Goal: Use online tool/utility: Utilize a website feature to perform a specific function

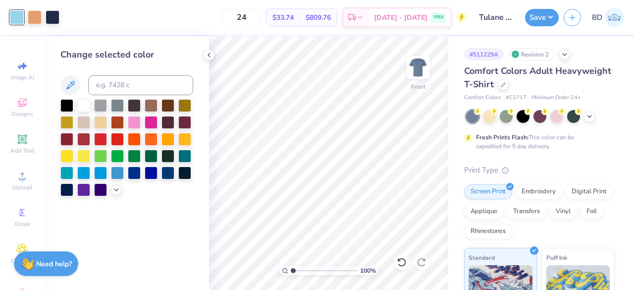
click at [421, 61] on img at bounding box center [418, 67] width 20 height 20
click at [419, 74] on img at bounding box center [418, 67] width 20 height 20
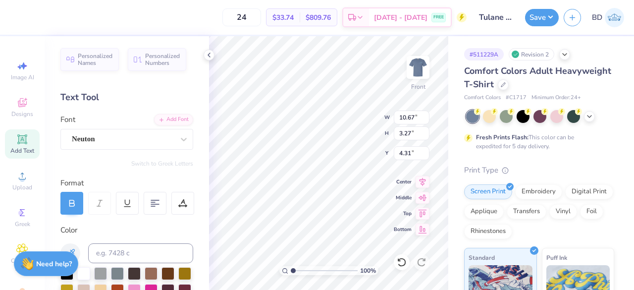
click at [208, 53] on icon at bounding box center [209, 55] width 8 height 8
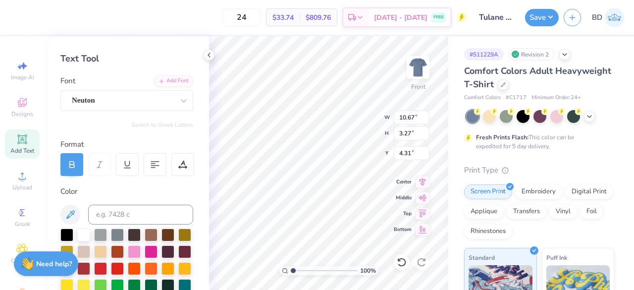
click at [76, 218] on button at bounding box center [70, 214] width 20 height 20
click at [74, 211] on icon at bounding box center [70, 214] width 12 height 12
click at [123, 215] on input at bounding box center [140, 214] width 105 height 20
click at [112, 218] on input at bounding box center [140, 214] width 105 height 20
type input "533"
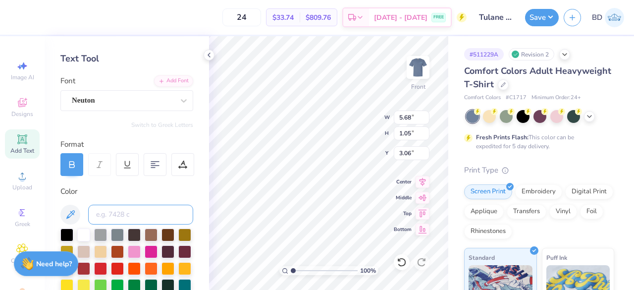
type input "5.68"
type input "1.05"
type input "3.06"
type input "10.67"
type input "3.27"
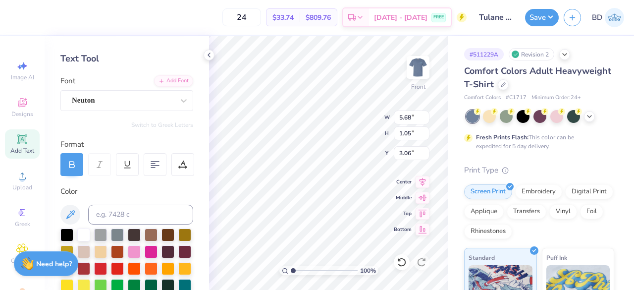
type input "4.31"
click at [132, 216] on input at bounding box center [140, 214] width 105 height 20
type input "533"
type input "10.69"
type input "3.25"
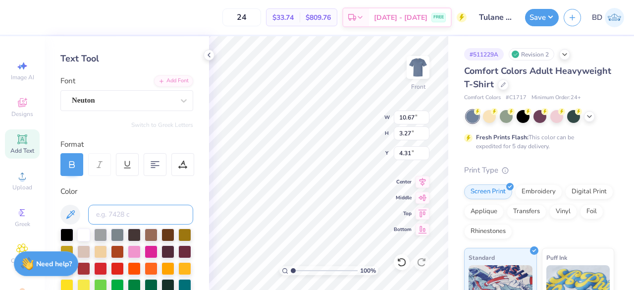
type input "4.50"
type input "7.54"
type input "1.61"
type input "15.40"
click at [162, 210] on input at bounding box center [140, 214] width 105 height 20
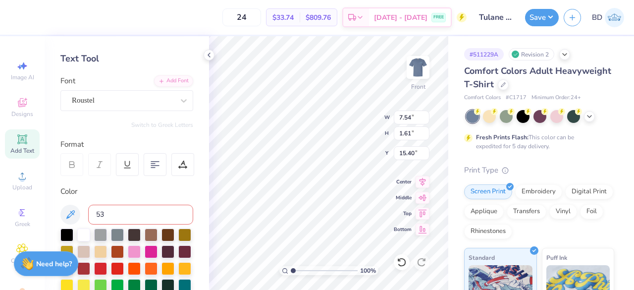
type input "533"
type input "8.18"
type input "1.77"
type input "15.31"
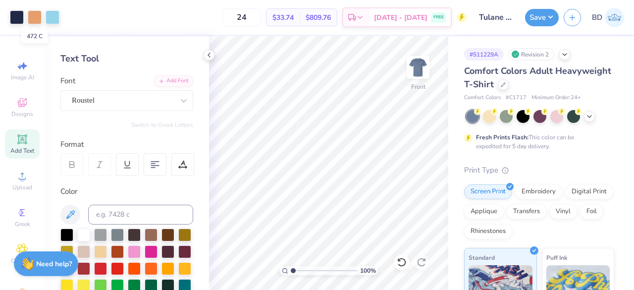
click at [36, 19] on div at bounding box center [35, 17] width 14 height 14
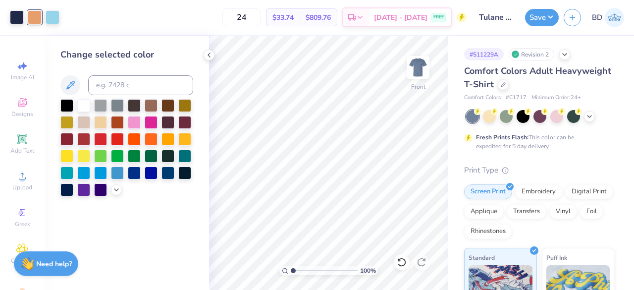
click at [87, 105] on div at bounding box center [83, 105] width 13 height 13
click at [210, 56] on icon at bounding box center [209, 55] width 8 height 8
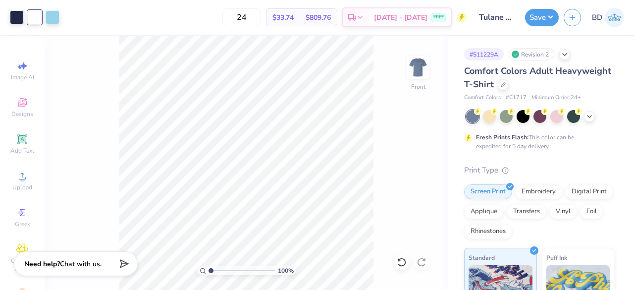
click at [427, 69] on img at bounding box center [418, 67] width 20 height 20
click at [427, 76] on img at bounding box center [418, 67] width 20 height 20
click at [427, 75] on img at bounding box center [418, 67] width 20 height 20
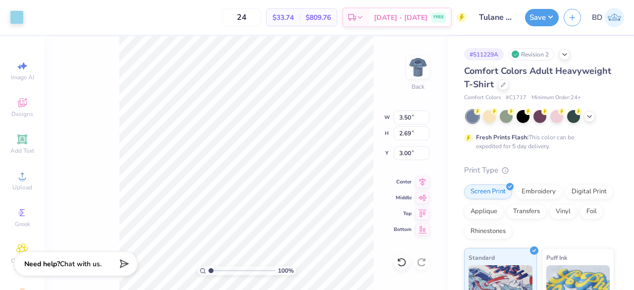
click at [17, 14] on div at bounding box center [17, 17] width 14 height 14
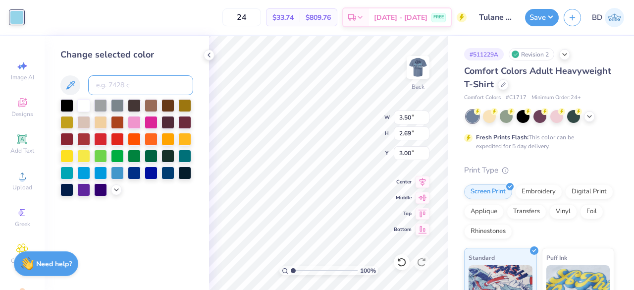
click at [144, 83] on input at bounding box center [140, 85] width 105 height 20
type input "533"
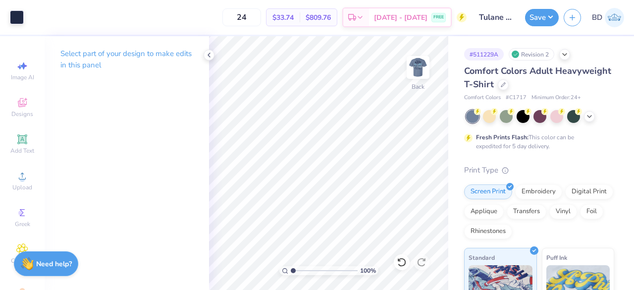
click at [553, 22] on button "Save" at bounding box center [542, 17] width 34 height 17
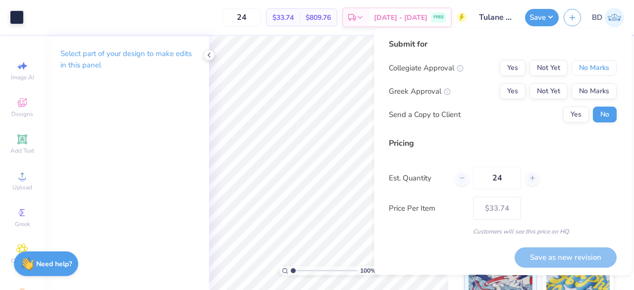
click at [573, 70] on button "No Marks" at bounding box center [593, 68] width 45 height 16
click at [536, 93] on button "Not Yet" at bounding box center [548, 91] width 38 height 16
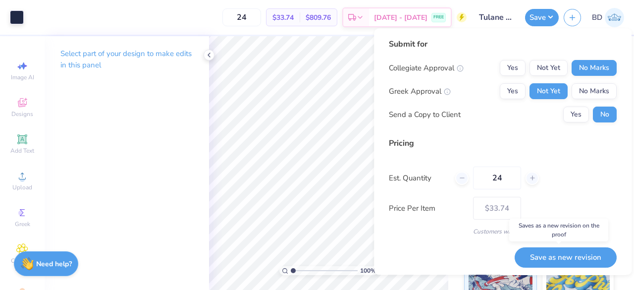
click at [547, 260] on button "Save as new revision" at bounding box center [565, 257] width 102 height 20
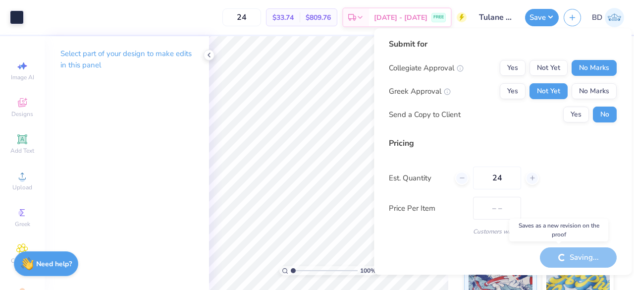
type input "$33.74"
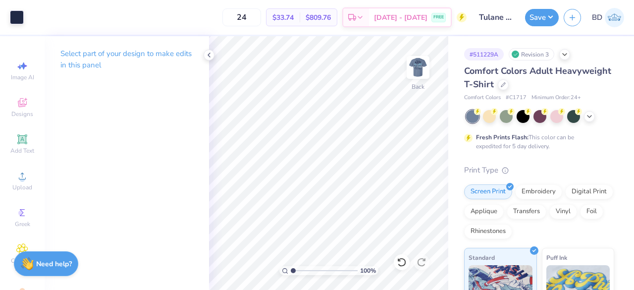
click at [211, 56] on icon at bounding box center [209, 55] width 8 height 8
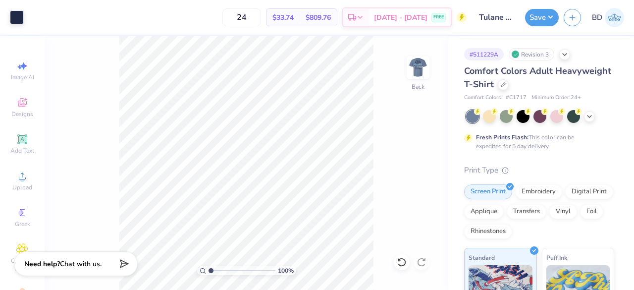
click at [401, 65] on div "100 % Back" at bounding box center [247, 162] width 404 height 253
click at [420, 70] on img at bounding box center [418, 67] width 20 height 20
click at [420, 63] on img at bounding box center [418, 67] width 20 height 20
click at [588, 118] on icon at bounding box center [589, 116] width 8 height 8
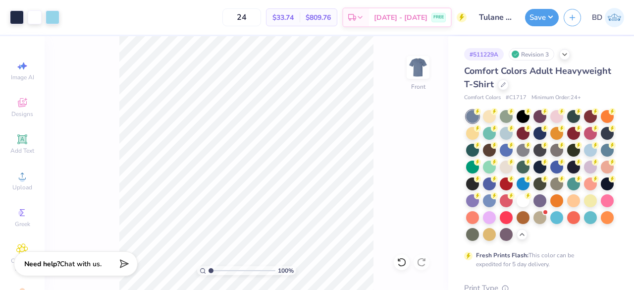
click at [481, 115] on circle at bounding box center [477, 111] width 7 height 7
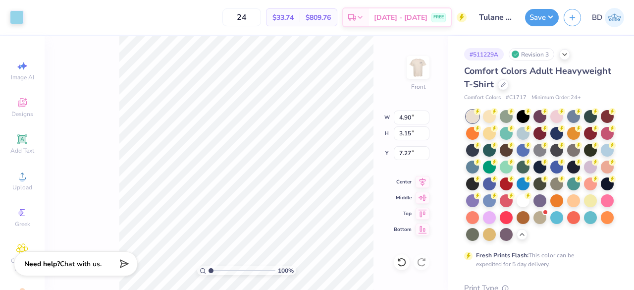
click at [105, 116] on div "100 % Front W 4.90 4.90 " H 3.15 3.15 " Y 7.27 7.27 " Center Middle Top Bottom" at bounding box center [247, 162] width 404 height 253
click at [113, 130] on div "100 % Front W 12.32 12.32 " H 10.90 10.90 " Y 4.50 4.50 " Center Middle Top Bot…" at bounding box center [247, 162] width 404 height 253
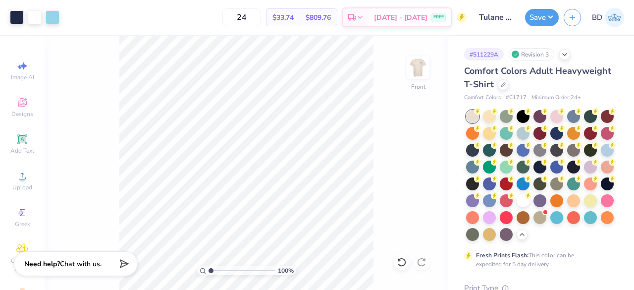
click at [563, 133] on div at bounding box center [556, 133] width 13 height 13
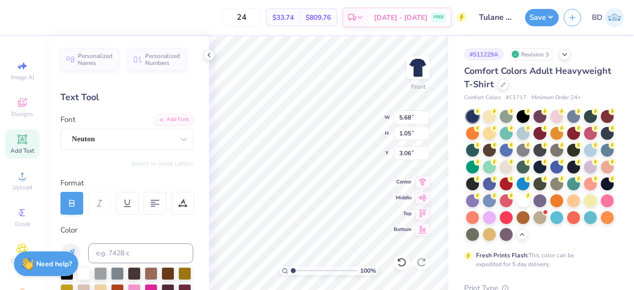
click at [88, 270] on div at bounding box center [83, 273] width 13 height 13
type input "10.69"
type input "3.25"
type input "4.50"
click at [83, 274] on div at bounding box center [83, 273] width 13 height 13
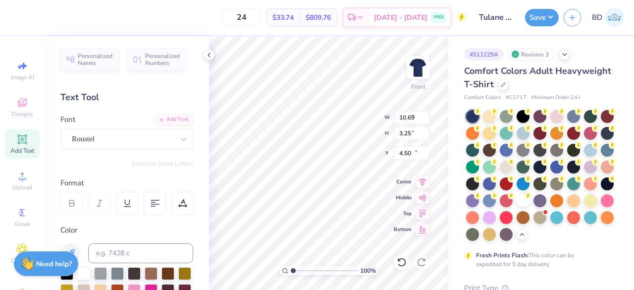
type input "8.18"
type input "1.77"
type input "15.31"
click at [86, 276] on div at bounding box center [83, 273] width 13 height 13
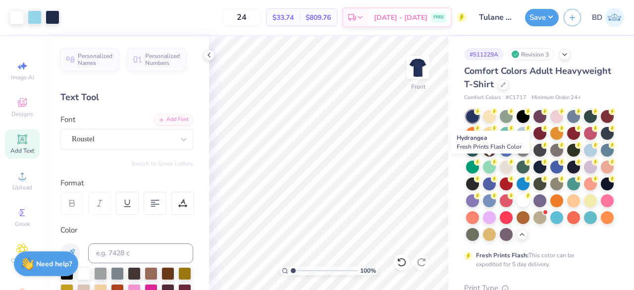
click at [584, 156] on div at bounding box center [590, 150] width 13 height 13
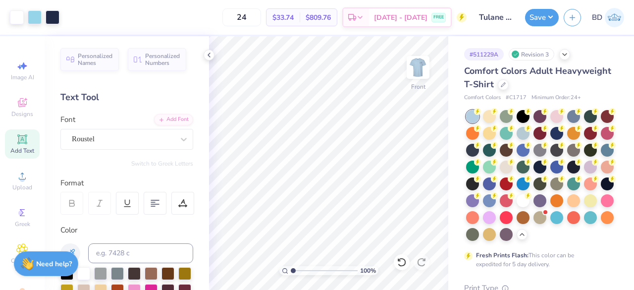
click at [601, 156] on div at bounding box center [607, 150] width 13 height 13
click at [421, 77] on img at bounding box center [418, 67] width 20 height 20
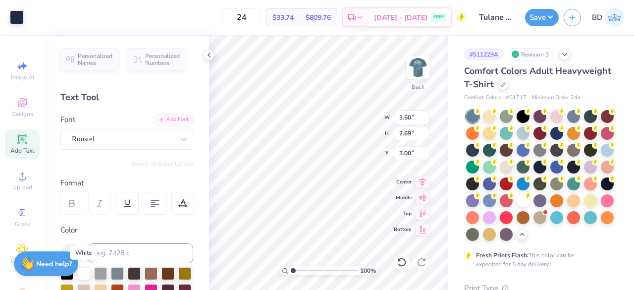
click at [84, 267] on div at bounding box center [83, 273] width 13 height 13
click at [85, 272] on div at bounding box center [83, 273] width 13 height 13
click at [85, 273] on div at bounding box center [83, 273] width 13 height 13
click at [18, 17] on div at bounding box center [17, 17] width 14 height 14
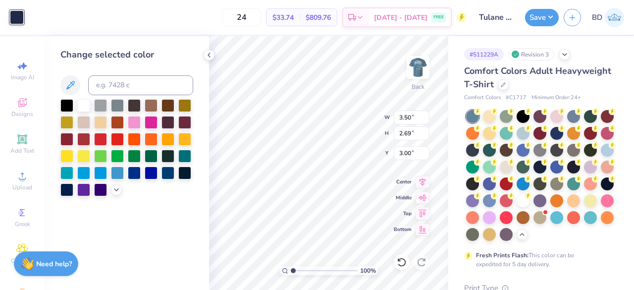
click at [85, 102] on div at bounding box center [83, 105] width 13 height 13
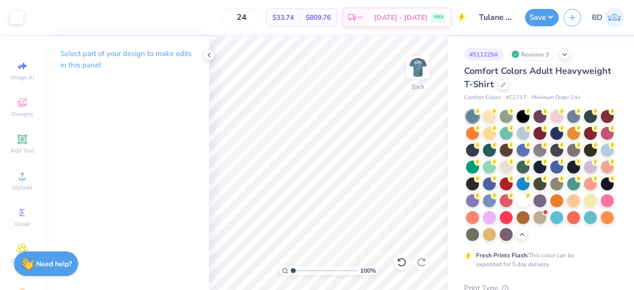
click at [424, 68] on img at bounding box center [418, 67] width 20 height 20
click at [538, 23] on button "Save" at bounding box center [542, 17] width 34 height 17
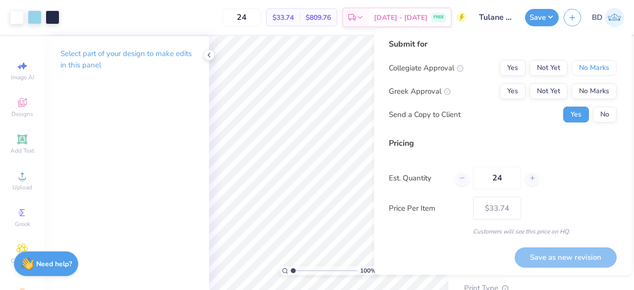
click at [591, 66] on button "No Marks" at bounding box center [593, 68] width 45 height 16
click at [547, 99] on button "Not Yet" at bounding box center [548, 91] width 38 height 16
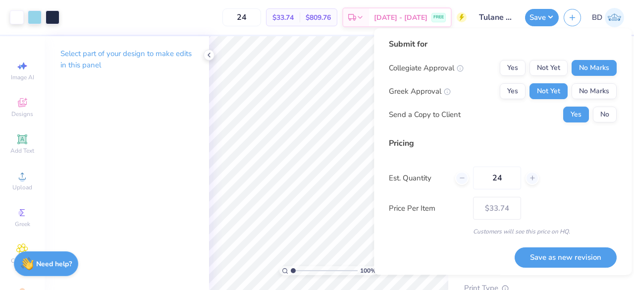
click at [542, 261] on button "Save as new revision" at bounding box center [565, 257] width 102 height 20
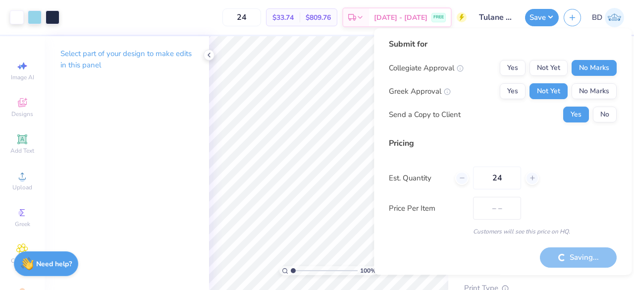
type input "$33.74"
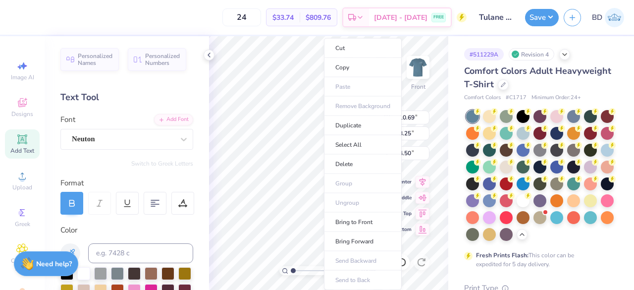
click at [350, 222] on li "Bring to Front" at bounding box center [363, 221] width 78 height 19
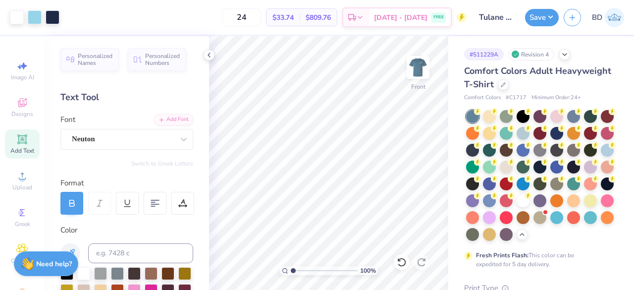
click at [546, 19] on button "Save" at bounding box center [542, 17] width 34 height 17
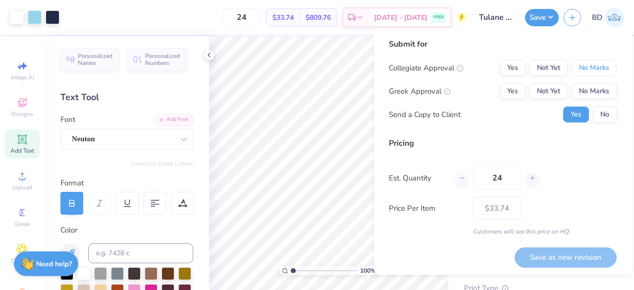
click at [598, 71] on button "No Marks" at bounding box center [593, 68] width 45 height 16
click at [544, 98] on button "Not Yet" at bounding box center [548, 91] width 38 height 16
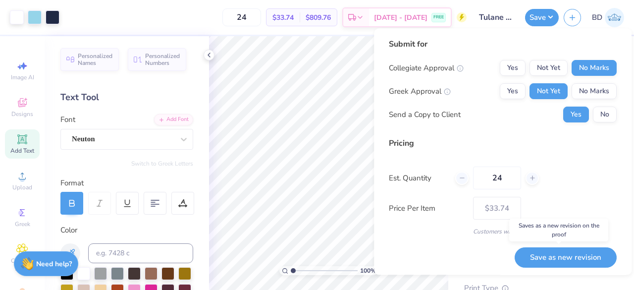
click at [571, 259] on button "Save as new revision" at bounding box center [565, 257] width 102 height 20
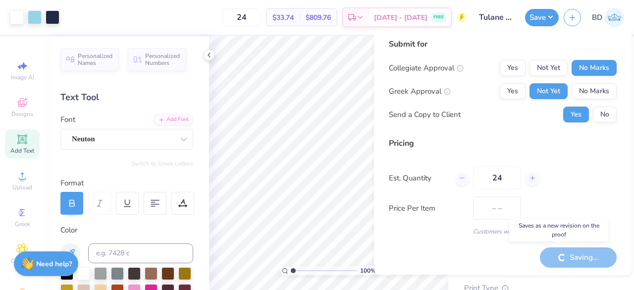
type input "$33.74"
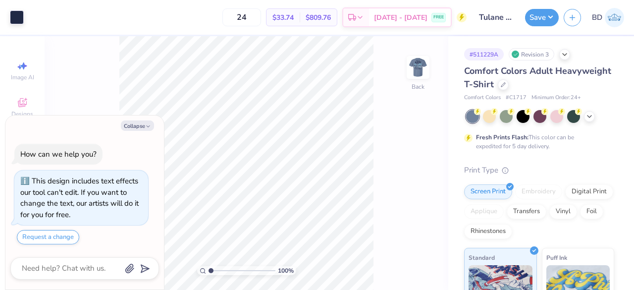
click at [143, 128] on button "Collapse" at bounding box center [137, 125] width 33 height 10
type textarea "x"
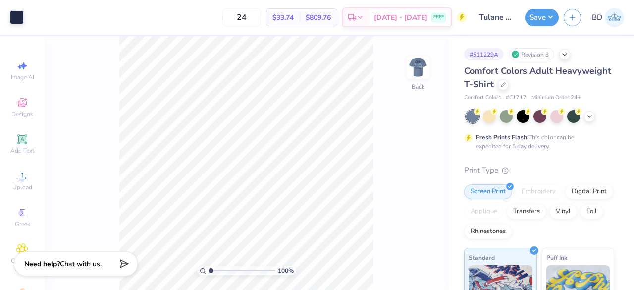
click at [413, 71] on img at bounding box center [418, 67] width 20 height 20
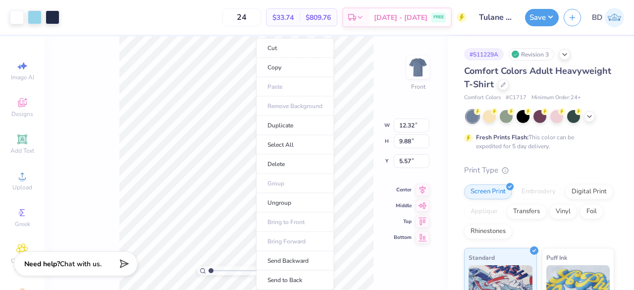
type input "10.69"
type input "3.25"
type input "4.50"
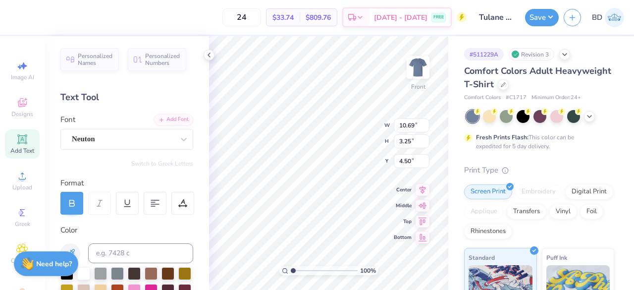
type input "12.32"
type input "9.88"
type input "5.57"
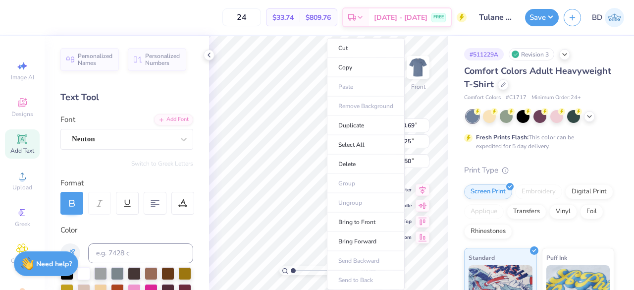
click at [351, 224] on li "Bring to Front" at bounding box center [366, 221] width 78 height 19
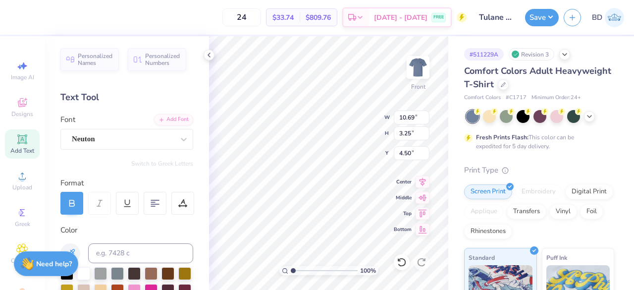
click at [543, 20] on button "Save" at bounding box center [542, 17] width 34 height 17
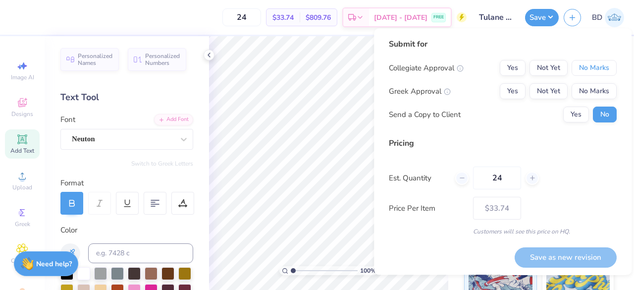
click at [592, 74] on button "No Marks" at bounding box center [593, 68] width 45 height 16
click at [529, 96] on button "Not Yet" at bounding box center [548, 91] width 38 height 16
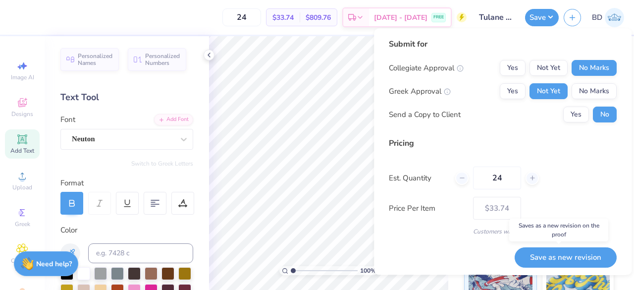
click at [548, 255] on button "Save as new revision" at bounding box center [565, 257] width 102 height 20
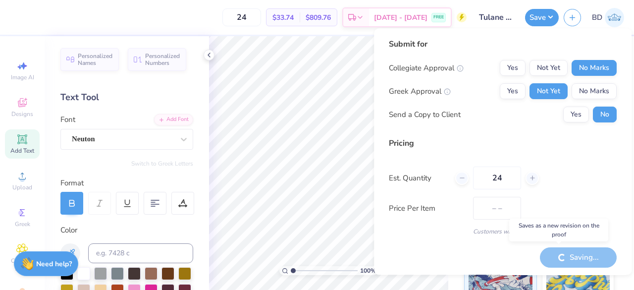
type input "$33.74"
